Goal: Task Accomplishment & Management: Manage account settings

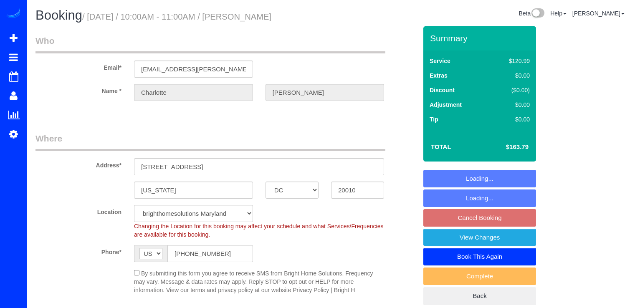
select select "DC"
select select "2"
select select "spot1"
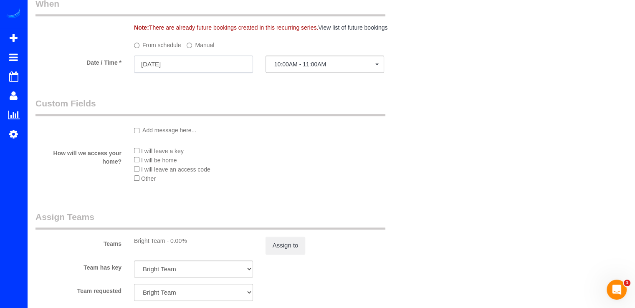
click at [202, 67] on input "[DATE]" at bounding box center [193, 64] width 119 height 17
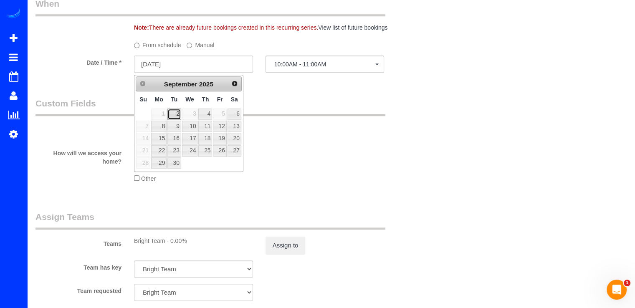
click at [176, 114] on link "2" at bounding box center [173, 114] width 13 height 11
type input "[DATE]"
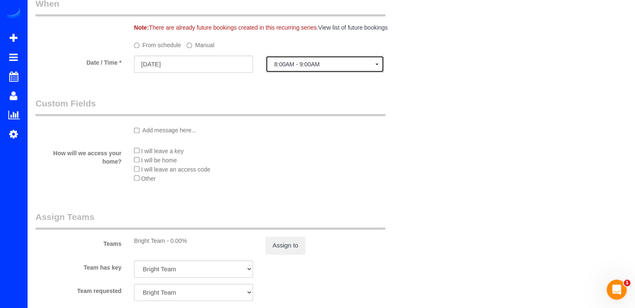
click at [326, 68] on span "8:00AM - 9:00AM" at bounding box center [324, 64] width 101 height 7
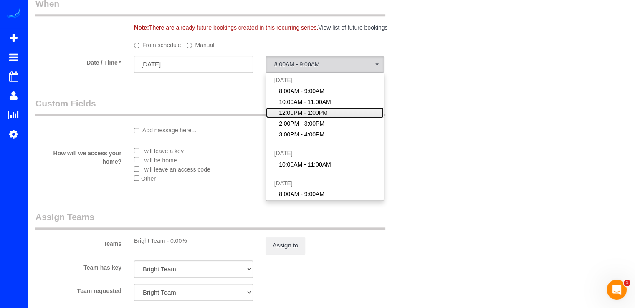
click at [304, 114] on span "12:00PM - 1:00PM" at bounding box center [303, 113] width 49 height 8
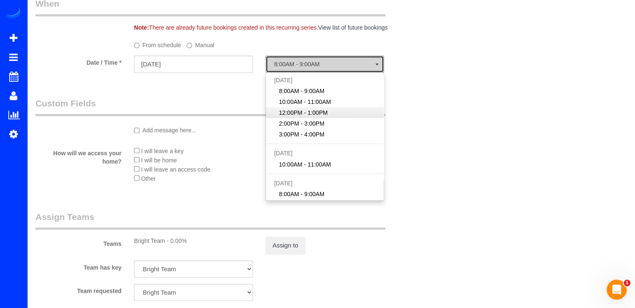
select select "spot14"
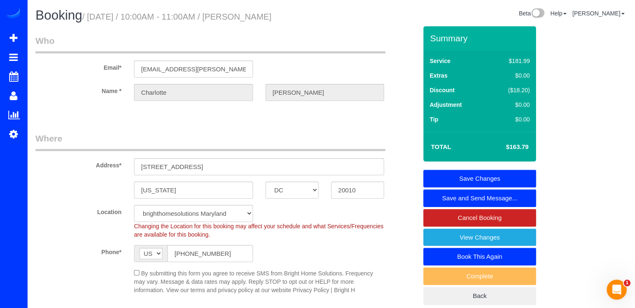
click at [483, 177] on link "Save Changes" at bounding box center [479, 179] width 113 height 18
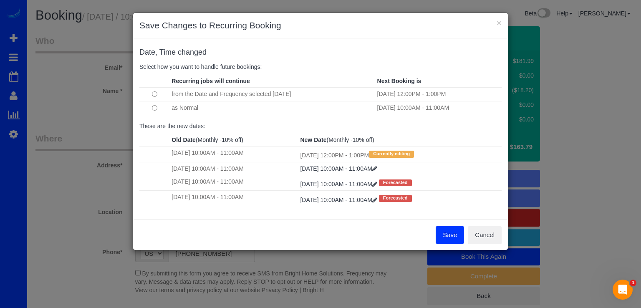
click at [445, 230] on button "Save" at bounding box center [450, 235] width 28 height 18
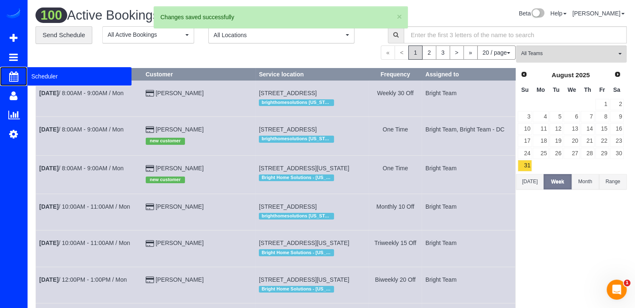
click at [28, 76] on span "Scheduler" at bounding box center [79, 76] width 104 height 19
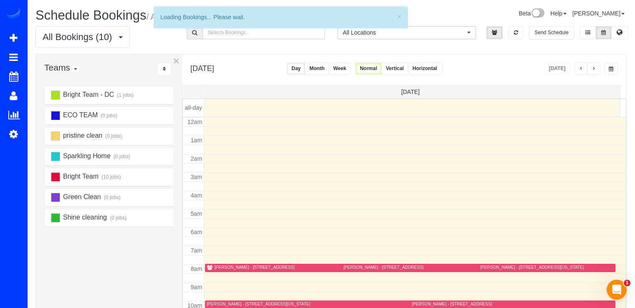
scroll to position [110, 0]
